Goal: Complete application form

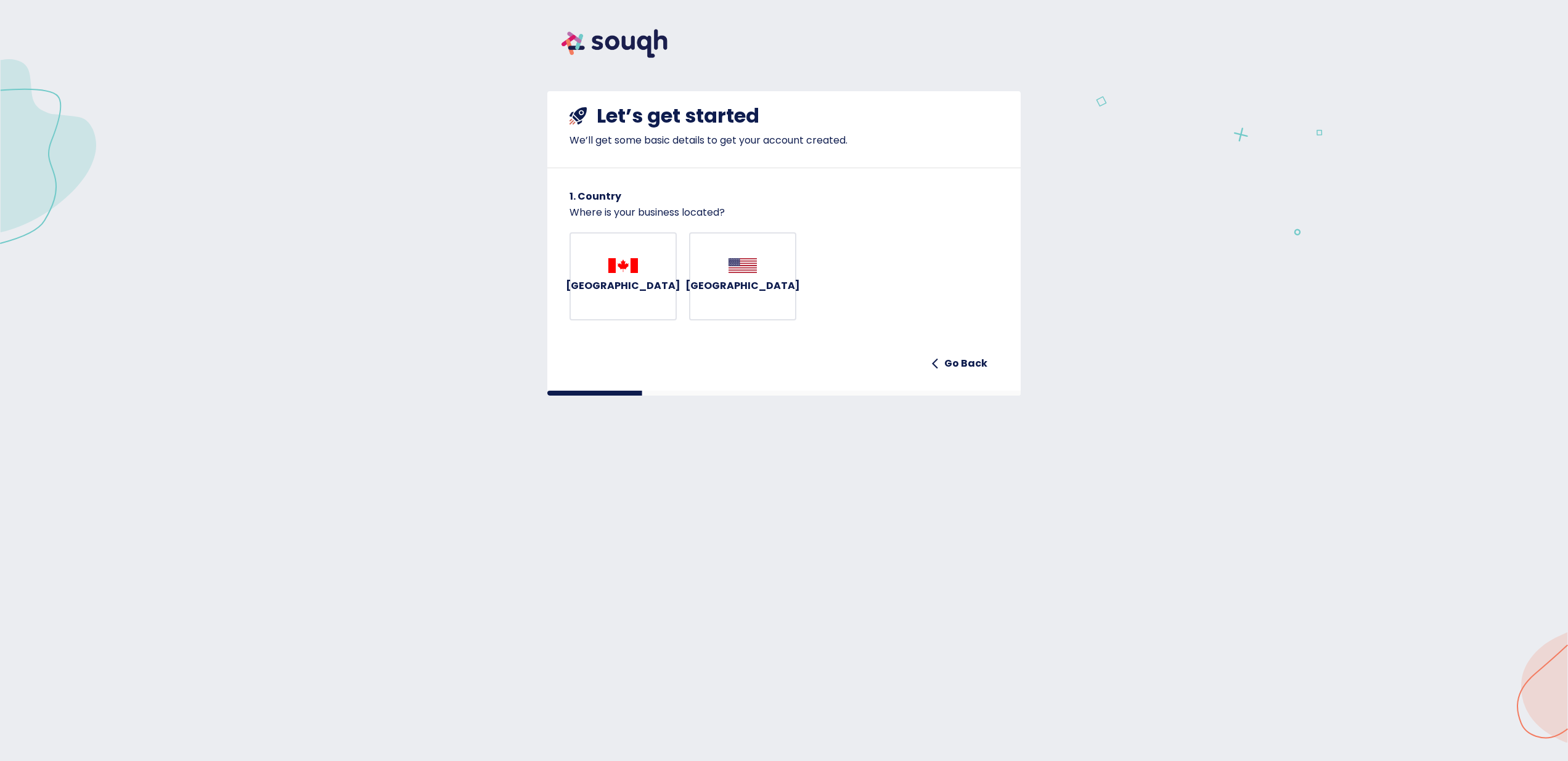
click at [650, 290] on span "[GEOGRAPHIC_DATA]" at bounding box center [622, 276] width 56 height 37
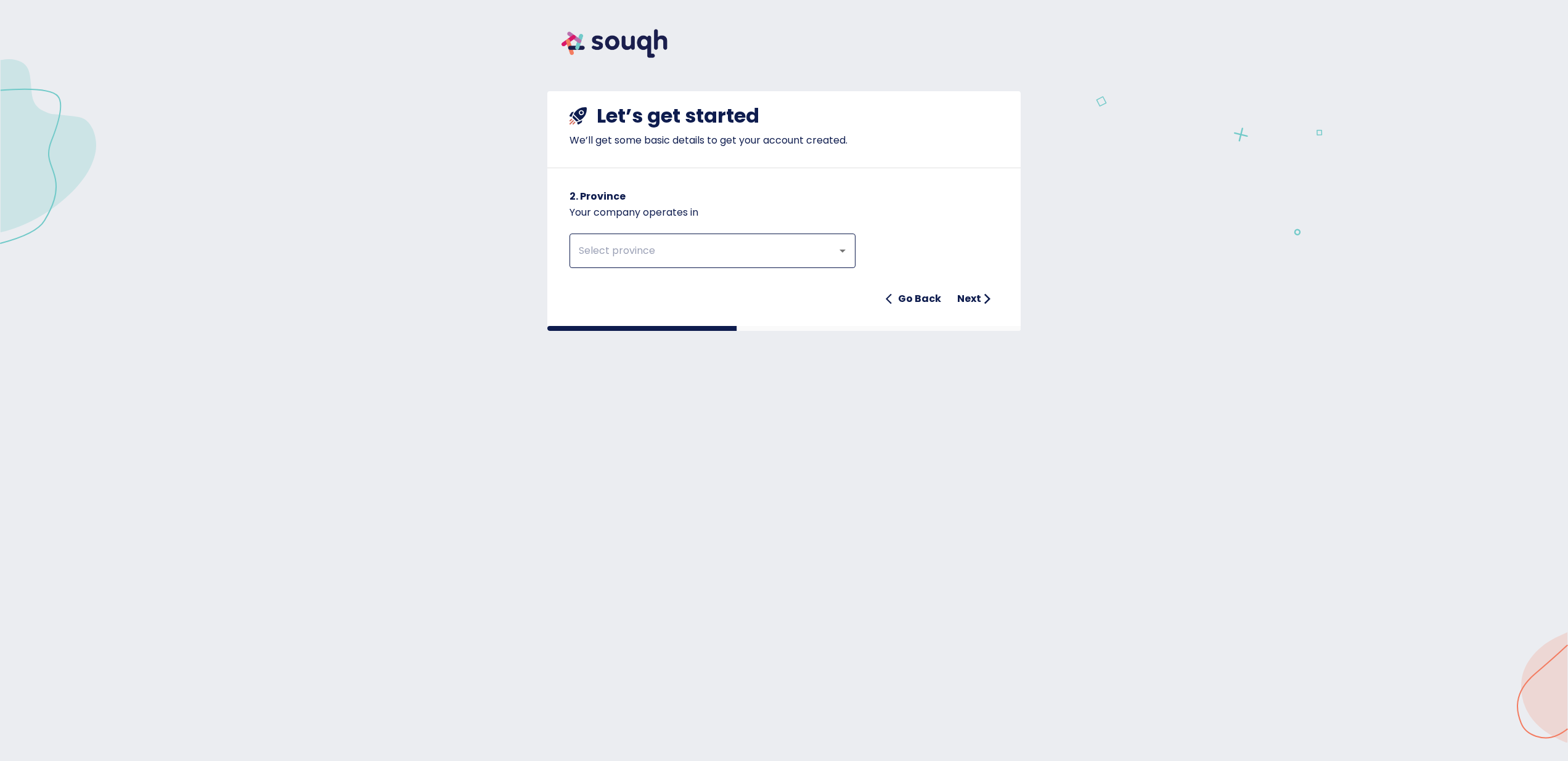
click at [645, 246] on input "text" at bounding box center [695, 251] width 240 height 23
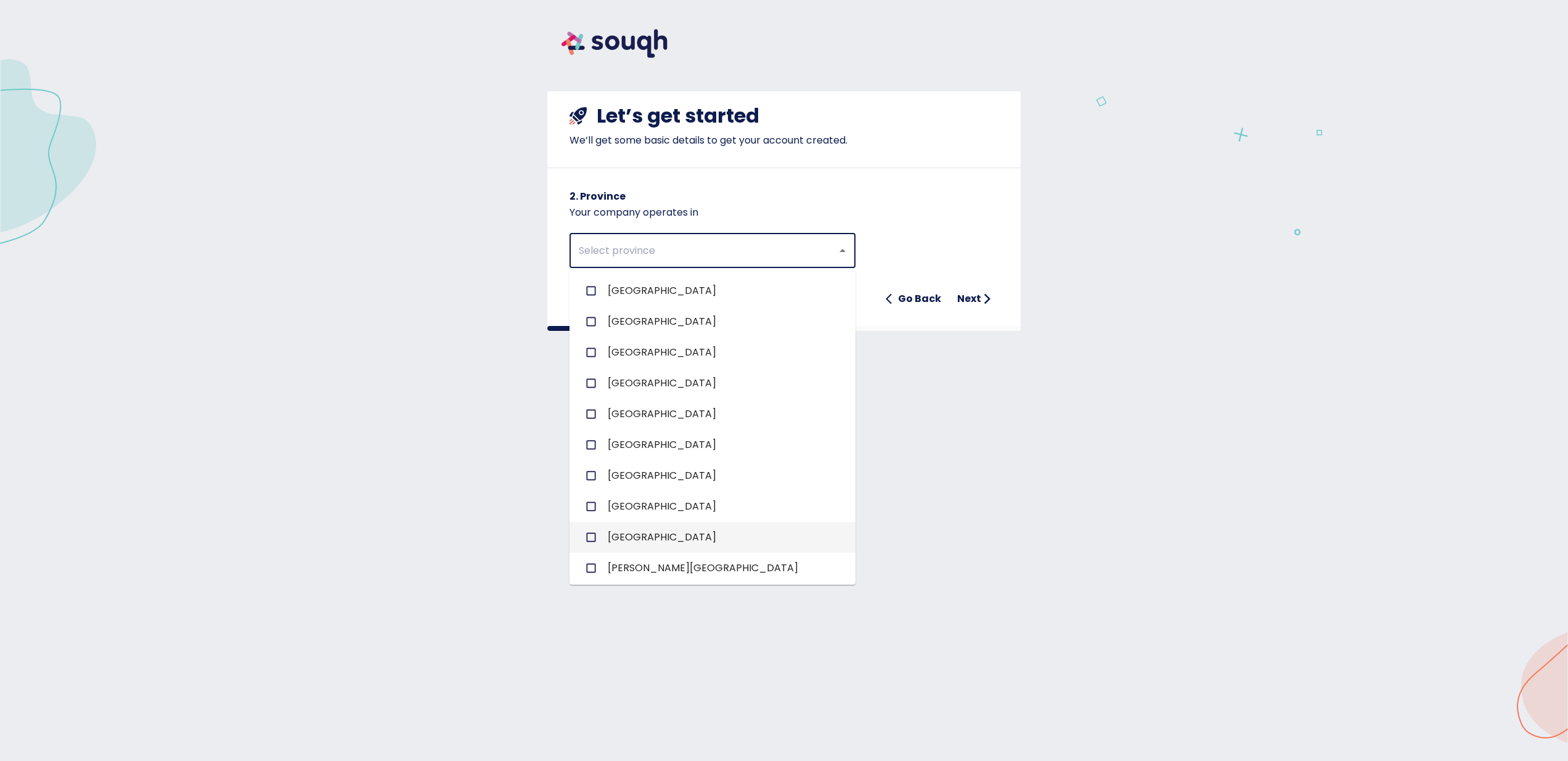
click at [647, 541] on li "[GEOGRAPHIC_DATA]" at bounding box center [712, 538] width 286 height 31
checkbox input "true"
click at [964, 262] on div "Ontario ​ Go Back Next" at bounding box center [784, 265] width 429 height 91
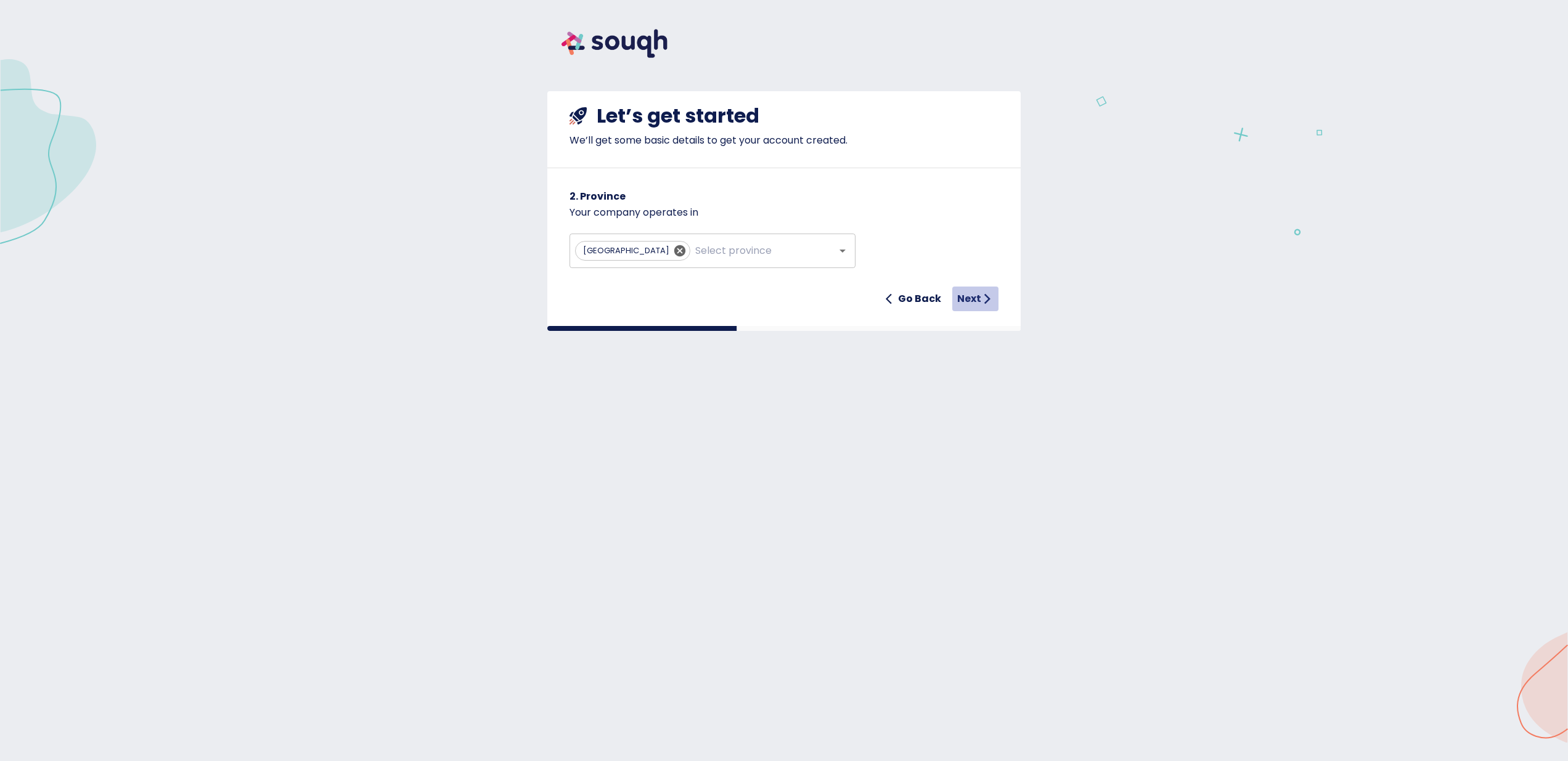
click at [986, 304] on icon "submit" at bounding box center [987, 298] width 12 height 12
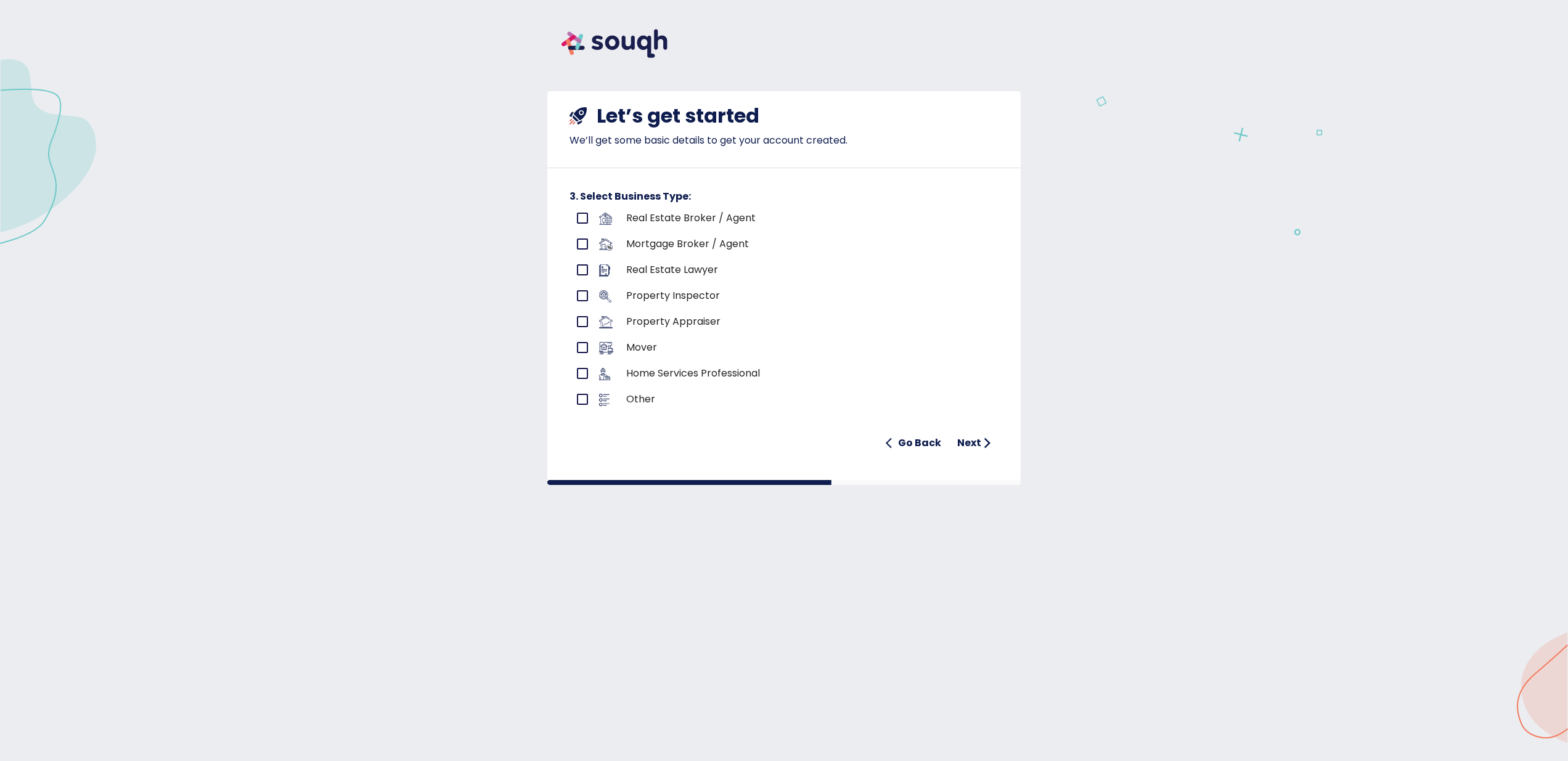
click at [642, 347] on p "Mover" at bounding box center [784, 347] width 317 height 15
click at [583, 376] on input "primary checkbox" at bounding box center [582, 374] width 26 height 26
checkbox input "true"
click at [967, 437] on h6 "Next" at bounding box center [969, 443] width 24 height 17
